Goal: Check status: Check status

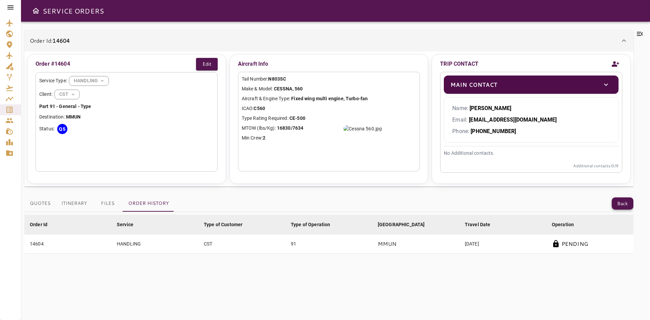
drag, startPoint x: 621, startPoint y: 210, endPoint x: 620, endPoint y: 203, distance: 7.2
click at [620, 203] on div "Quotes Itinerary Files Order History Back" at bounding box center [328, 203] width 609 height 17
click at [620, 203] on button "Back" at bounding box center [622, 203] width 22 height 13
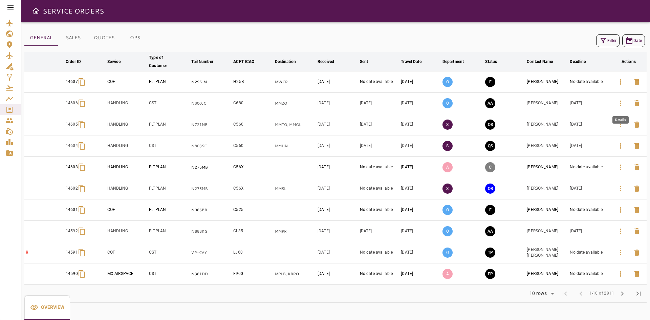
click at [621, 108] on button "button" at bounding box center [620, 103] width 16 height 16
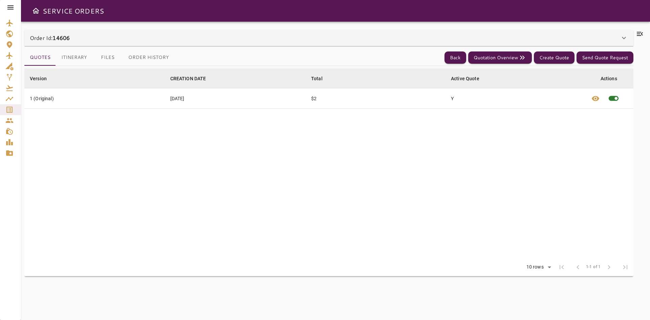
click at [173, 35] on div "Order Id: 14606" at bounding box center [325, 38] width 590 height 8
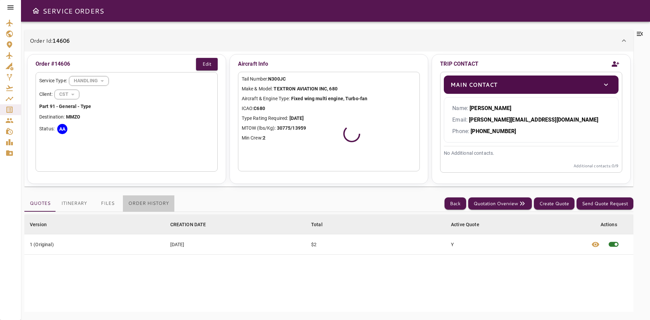
click at [165, 199] on button "Order History" at bounding box center [148, 203] width 51 height 16
